Goal: Task Accomplishment & Management: Manage account settings

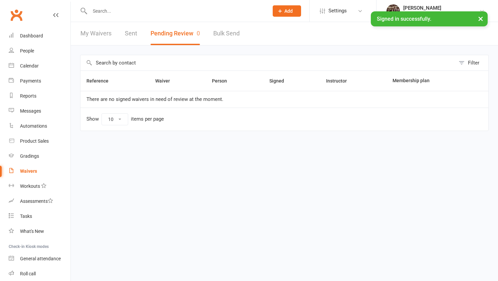
click at [222, 8] on input "text" at bounding box center [176, 10] width 176 height 9
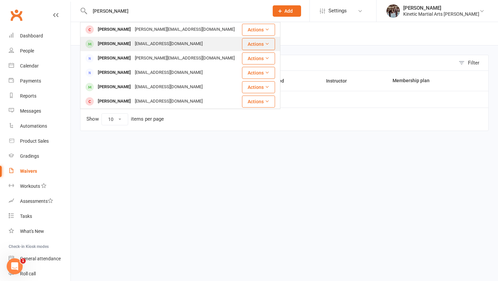
type input "[PERSON_NAME]"
click at [199, 42] on div "[PERSON_NAME] [EMAIL_ADDRESS][DOMAIN_NAME]" at bounding box center [161, 44] width 160 height 14
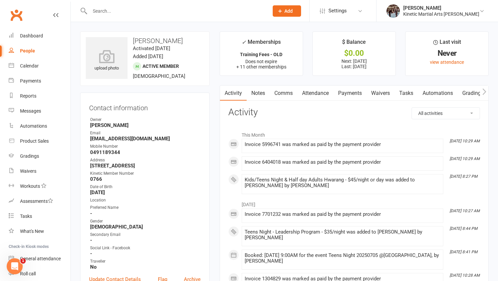
click at [353, 92] on link "Payments" at bounding box center [349, 92] width 33 height 15
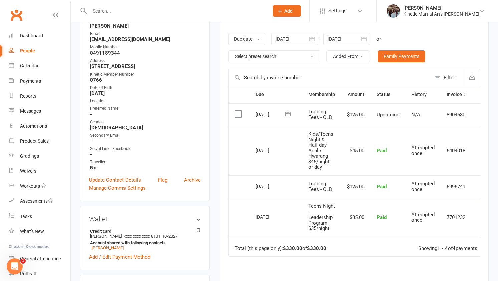
scroll to position [104, 0]
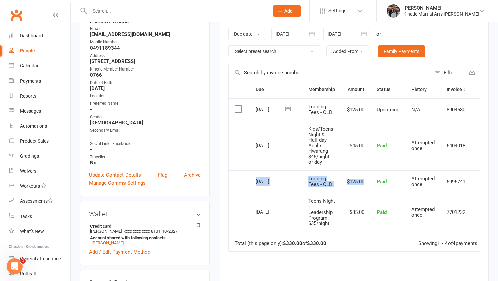
drag, startPoint x: 255, startPoint y: 180, endPoint x: 372, endPoint y: 183, distance: 117.5
click at [372, 183] on tr "Select this [DATE] [PERSON_NAME] Training Fees - OLD $125.00 Paid Attempted onc…" at bounding box center [360, 181] width 263 height 23
copy tr "[DATE] [PERSON_NAME] Training Fees - OLD $125.00"
click at [209, 12] on input "text" at bounding box center [176, 10] width 176 height 9
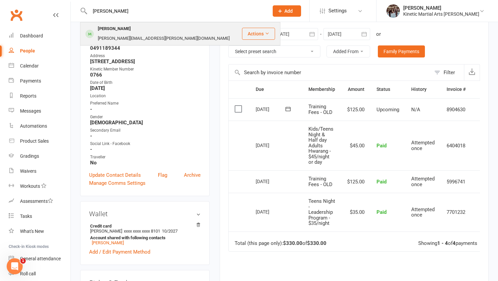
type input "[PERSON_NAME]"
click at [201, 30] on div "Otis Carmody-Prest [EMAIL_ADDRESS][PERSON_NAME][DOMAIN_NAME]" at bounding box center [161, 34] width 160 height 22
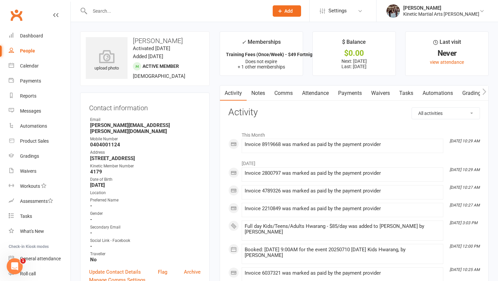
click at [363, 92] on link "Payments" at bounding box center [349, 92] width 33 height 15
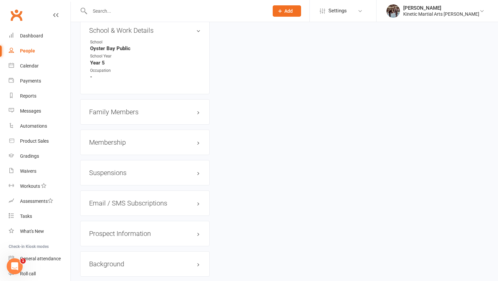
scroll to position [784, 0]
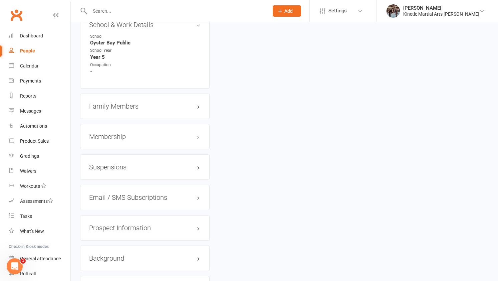
click at [148, 133] on h3 "Membership" at bounding box center [144, 136] width 111 height 7
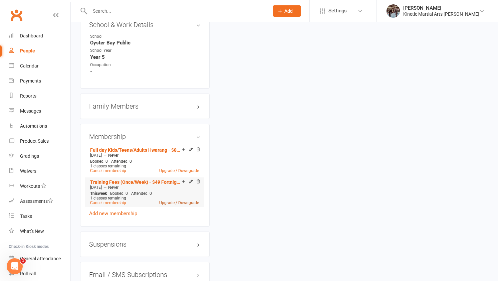
click at [173, 200] on link "Upgrade / Downgrade" at bounding box center [179, 202] width 40 height 5
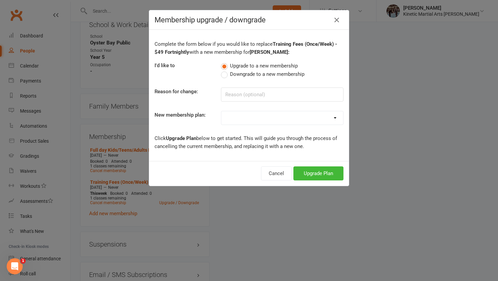
click at [286, 111] on select "Training Fees - $68 Fortnightly Training Fees (Once/Week) - $49 Fortnightly Fre…" at bounding box center [282, 117] width 122 height 13
select select "0"
click at [312, 177] on button "Upgrade Plan" at bounding box center [318, 173] width 50 height 14
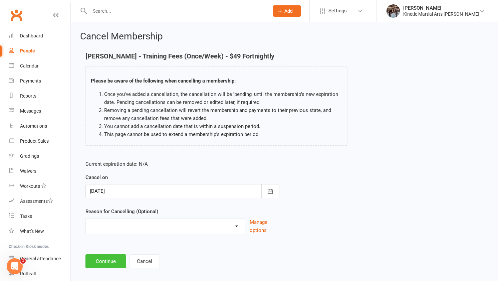
click at [119, 258] on button "Continue" at bounding box center [105, 261] width 41 height 14
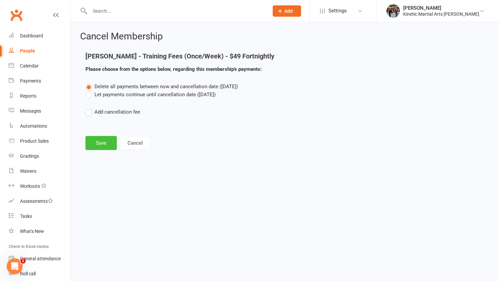
click at [105, 143] on button "Save" at bounding box center [100, 143] width 31 height 14
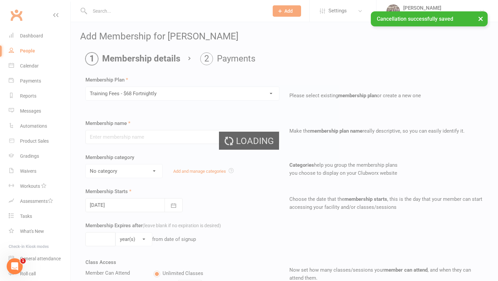
type input "Training Fees - $68 Fortnightly"
select select "6"
type input "0"
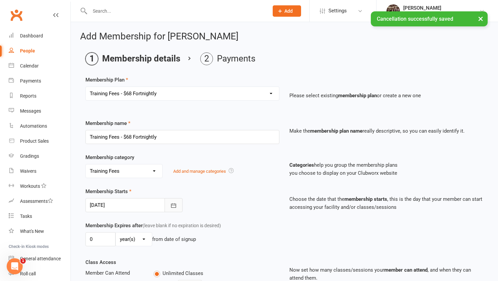
click at [173, 207] on icon "button" at bounding box center [173, 205] width 7 height 7
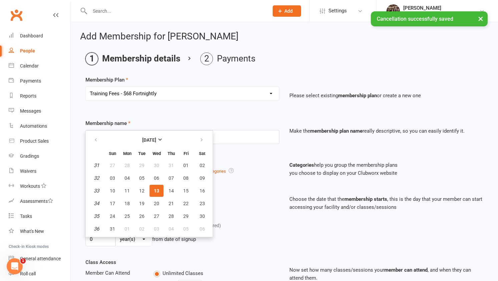
click at [151, 188] on button "13" at bounding box center [156, 191] width 14 height 12
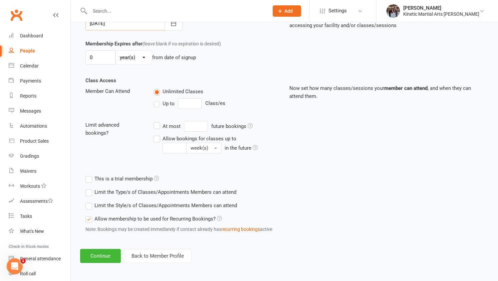
scroll to position [183, 0]
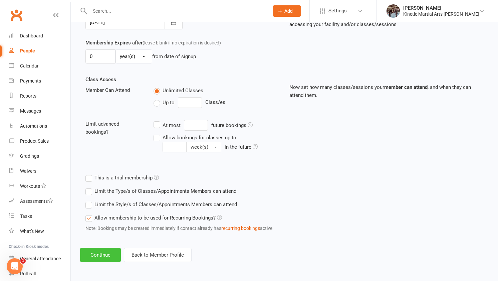
click at [103, 255] on button "Continue" at bounding box center [100, 255] width 41 height 14
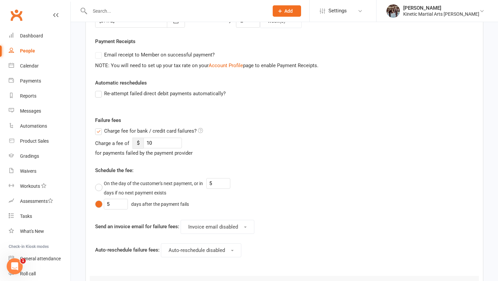
scroll to position [0, 0]
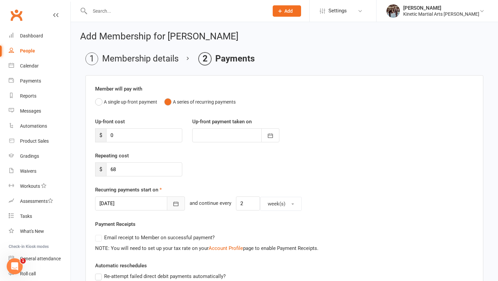
click at [167, 201] on button "button" at bounding box center [176, 203] width 18 height 14
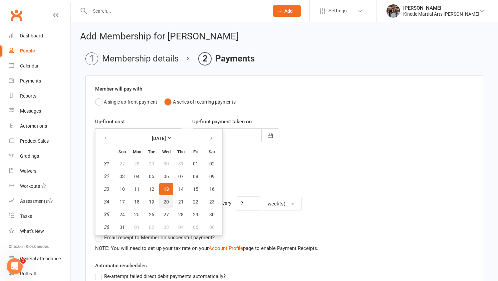
click at [165, 202] on span "20" at bounding box center [165, 201] width 5 height 5
type input "[DATE]"
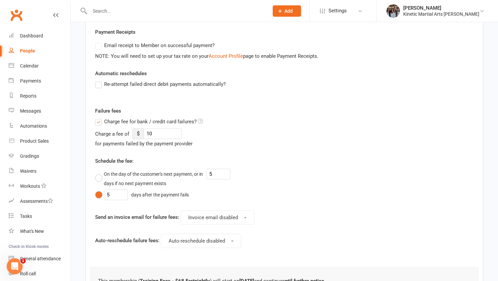
click at [150, 119] on span "Charge fee for bank / credit card failures?" at bounding box center [150, 120] width 92 height 7
click at [150, 117] on input "Charge fee for bank / credit card failures?" at bounding box center [149, 117] width 108 height 0
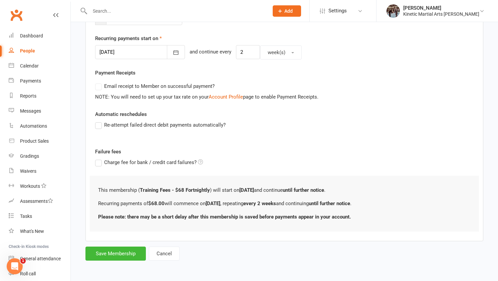
scroll to position [151, 0]
click at [126, 259] on button "Save Membership" at bounding box center [115, 253] width 60 height 14
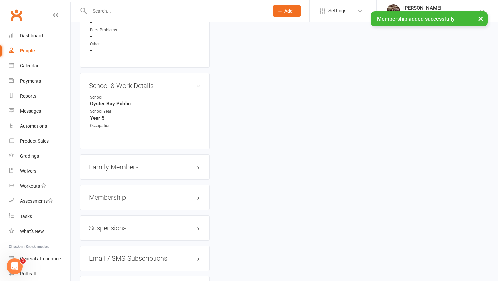
scroll to position [724, 0]
click at [140, 193] on h3 "Membership" at bounding box center [144, 196] width 111 height 7
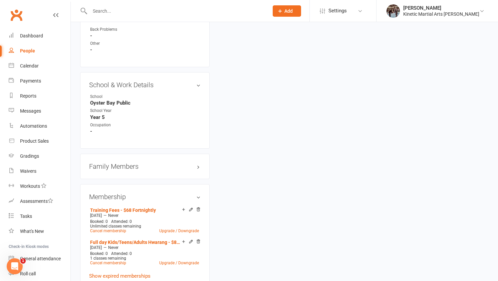
click at [160, 162] on h3 "Family Members" at bounding box center [144, 165] width 111 height 7
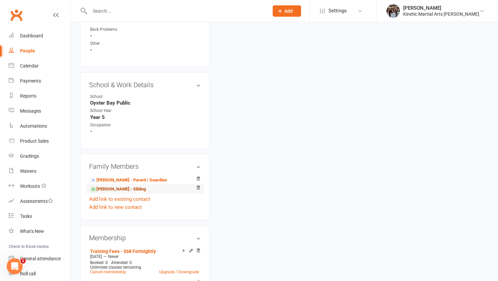
click at [137, 186] on link "[PERSON_NAME] - Sibling" at bounding box center [118, 189] width 56 height 7
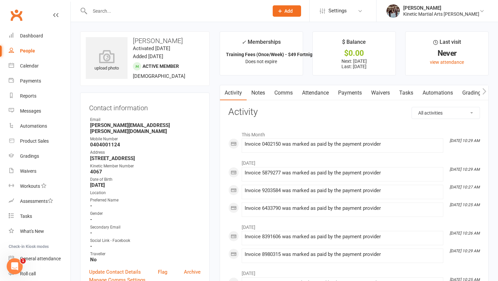
click at [359, 87] on link "Payments" at bounding box center [349, 92] width 33 height 15
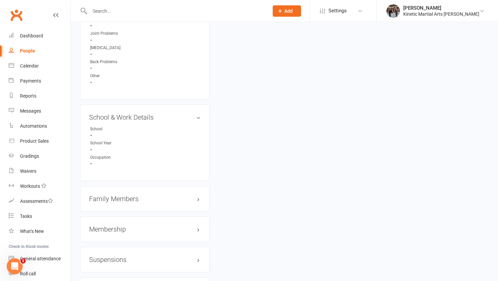
scroll to position [705, 0]
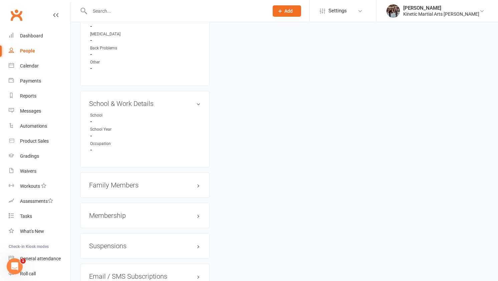
click at [130, 212] on h3 "Membership" at bounding box center [144, 215] width 111 height 7
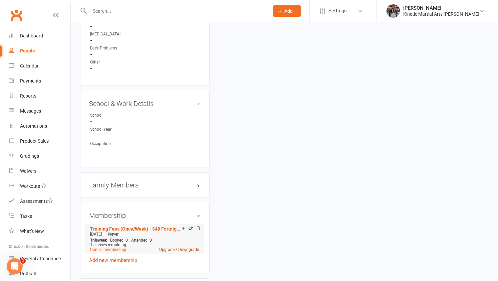
click at [170, 247] on link "Upgrade / Downgrade" at bounding box center [179, 249] width 40 height 5
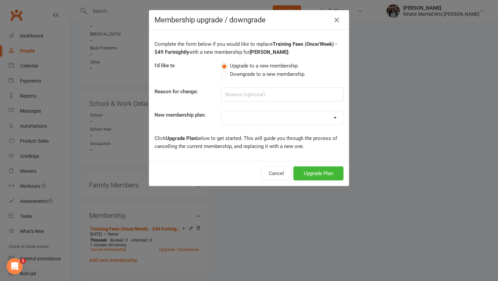
click at [255, 122] on select "Training Fees - $68 Fortnightly Training Fees (Once/Week) - $49 Fortnightly Fre…" at bounding box center [282, 117] width 122 height 13
select select "0"
click at [309, 174] on button "Upgrade Plan" at bounding box center [318, 173] width 50 height 14
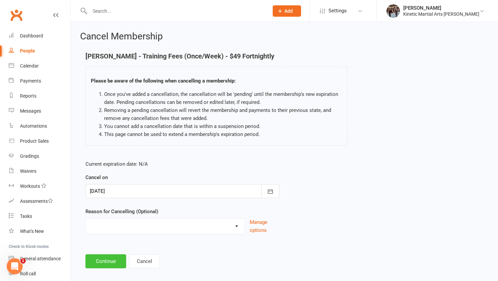
click at [98, 263] on button "Continue" at bounding box center [105, 261] width 41 height 14
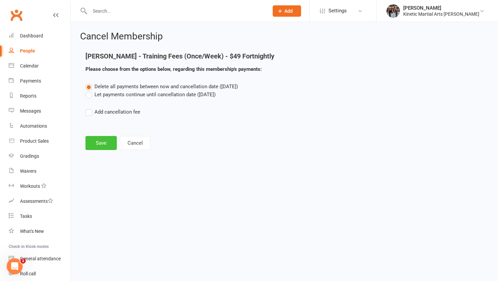
click at [109, 144] on button "Save" at bounding box center [100, 143] width 31 height 14
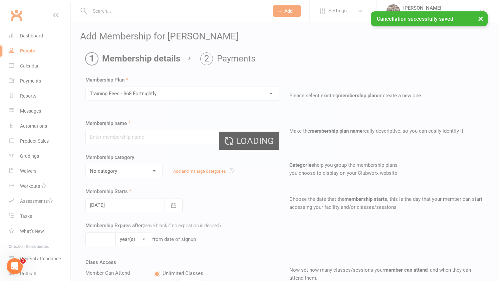
type input "Training Fees - $68 Fortnightly"
select select "6"
type input "0"
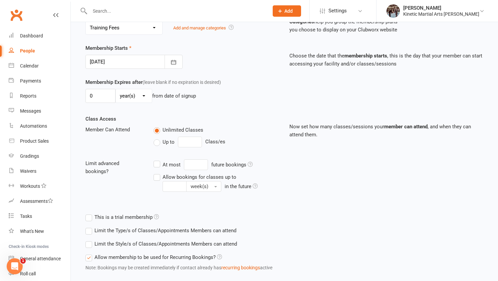
scroll to position [183, 0]
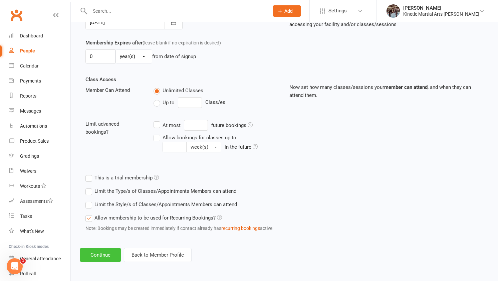
click at [107, 252] on button "Continue" at bounding box center [100, 255] width 41 height 14
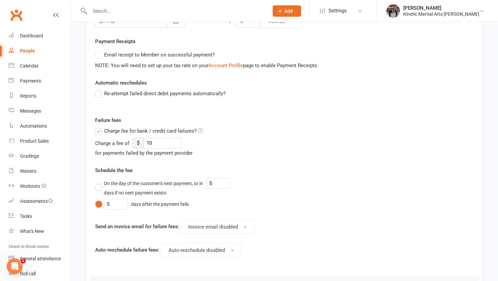
scroll to position [0, 0]
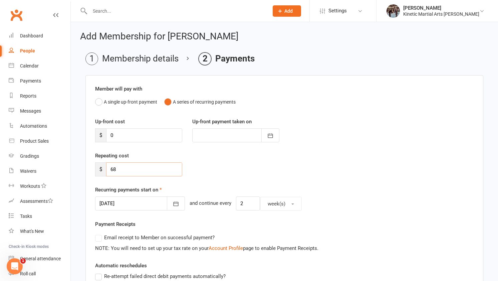
click at [114, 167] on input "68" at bounding box center [144, 169] width 76 height 14
type input "58"
click at [173, 205] on icon "button" at bounding box center [176, 203] width 7 height 7
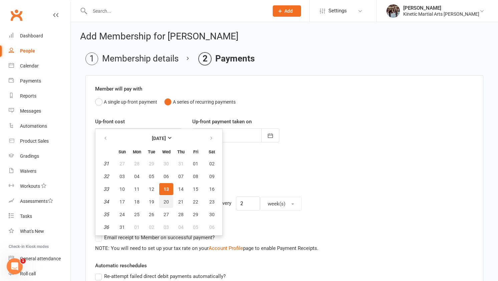
click at [168, 205] on button "20" at bounding box center [166, 202] width 14 height 12
type input "[DATE]"
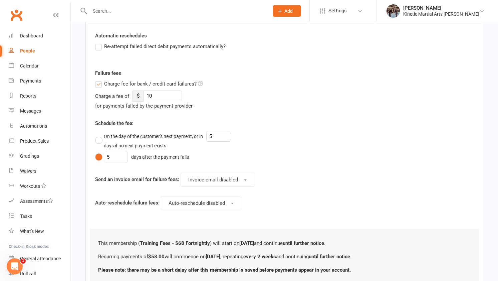
click at [122, 82] on span "Charge fee for bank / credit card failures?" at bounding box center [150, 83] width 92 height 7
click at [122, 80] on input "Charge fee for bank / credit card failures?" at bounding box center [149, 80] width 108 height 0
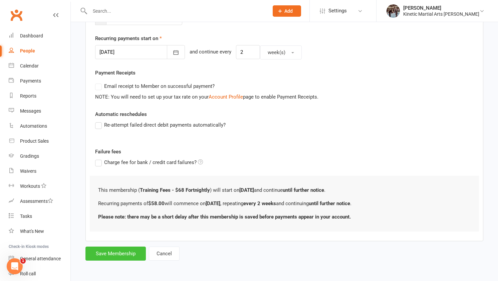
click at [112, 254] on button "Save Membership" at bounding box center [115, 253] width 60 height 14
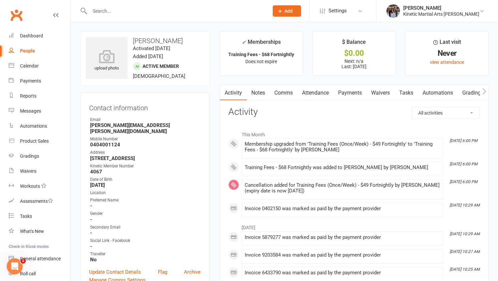
click at [443, 18] on li "[PERSON_NAME] Martial Arts [PERSON_NAME] Signed in as: Kinetic Martial Arts [PE…" at bounding box center [437, 11] width 122 height 22
click at [24, 97] on div "Reports" at bounding box center [28, 95] width 16 height 5
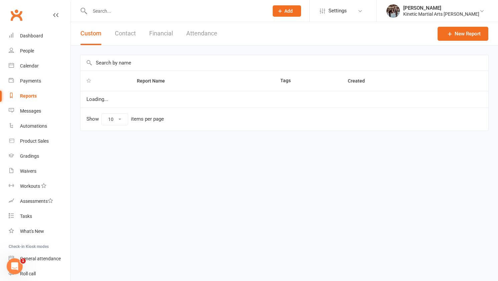
select select "100"
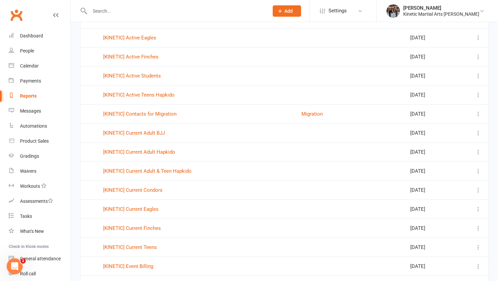
scroll to position [272, 0]
click at [149, 72] on link "[KINETIC] Active Students" at bounding box center [132, 75] width 58 height 6
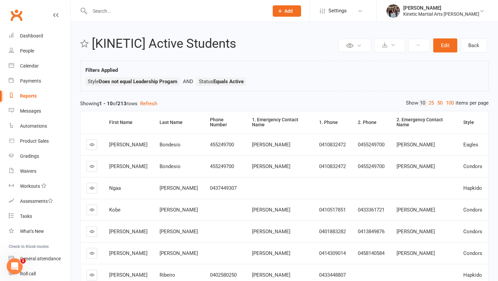
click at [153, 99] on div "Private Report Only visible by me Public Report Visible to everyone at gym Expo…" at bounding box center [284, 208] width 427 height 372
click at [153, 104] on button "Refresh" at bounding box center [148, 103] width 17 height 8
click at [402, 46] on button at bounding box center [389, 45] width 30 height 14
click at [382, 57] on link "Export to CSV" at bounding box center [369, 61] width 70 height 13
